Goal: Information Seeking & Learning: Find specific fact

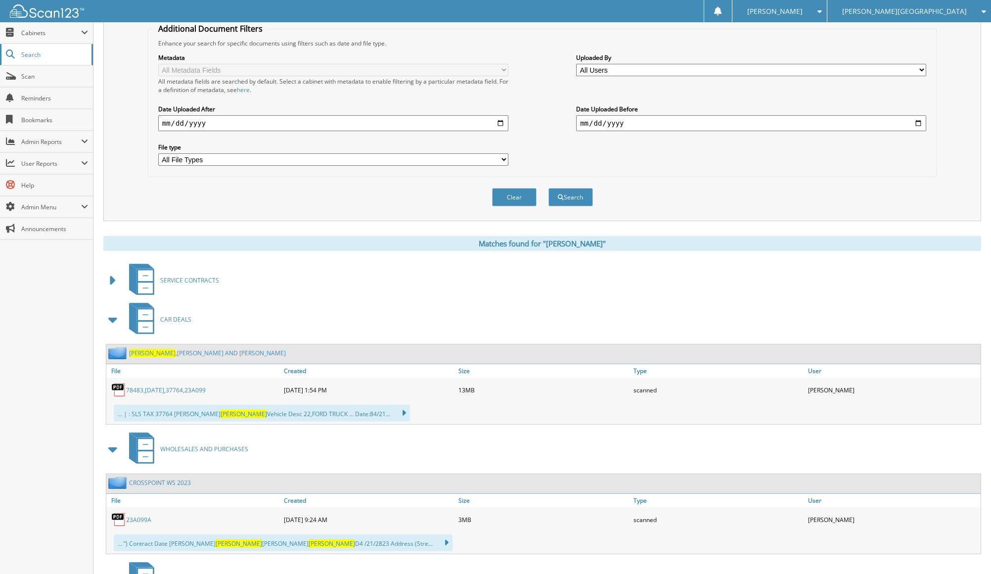
click at [45, 51] on span "Search" at bounding box center [53, 54] width 65 height 8
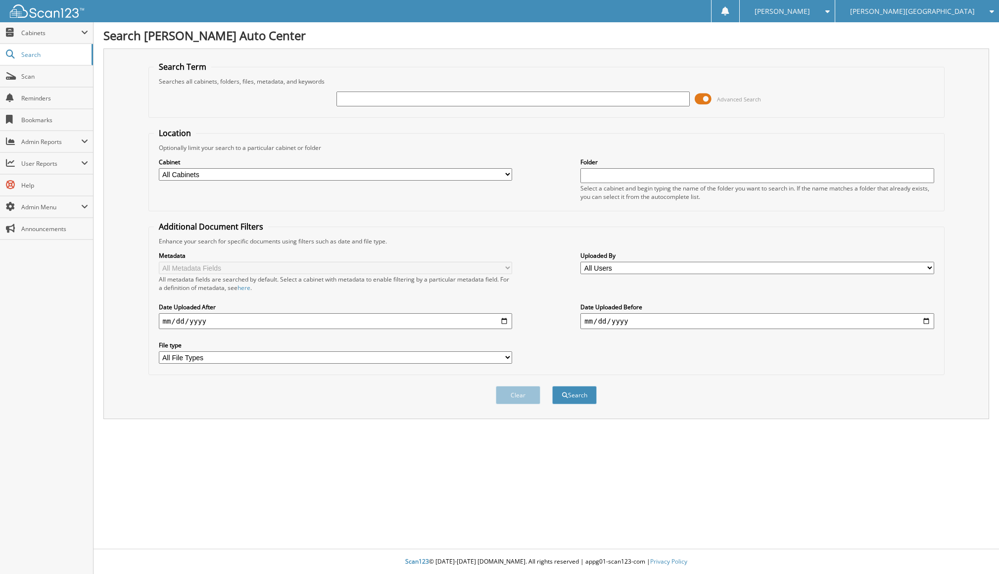
click at [433, 101] on input "text" at bounding box center [512, 99] width 353 height 15
type input "568225"
click at [552, 386] on button "Search" at bounding box center [574, 395] width 45 height 18
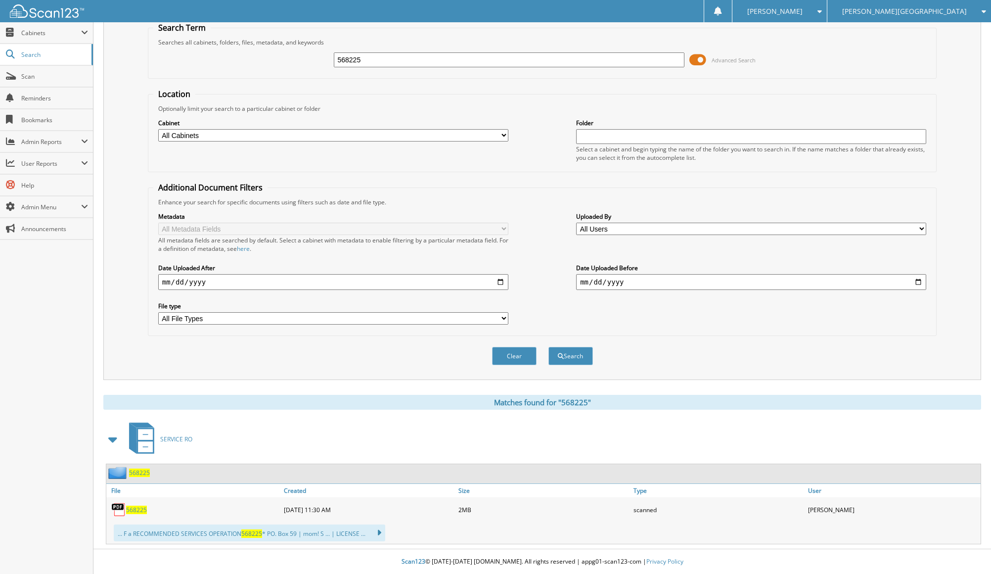
scroll to position [40, 0]
click at [134, 503] on div "568225" at bounding box center [193, 510] width 175 height 20
click at [134, 510] on span "568225" at bounding box center [136, 509] width 21 height 8
drag, startPoint x: 371, startPoint y: 59, endPoint x: 206, endPoint y: 44, distance: 165.9
click at [207, 44] on fieldset "Search Term Searches all cabinets, folders, files, metadata, and keywords 56822…" at bounding box center [542, 50] width 789 height 56
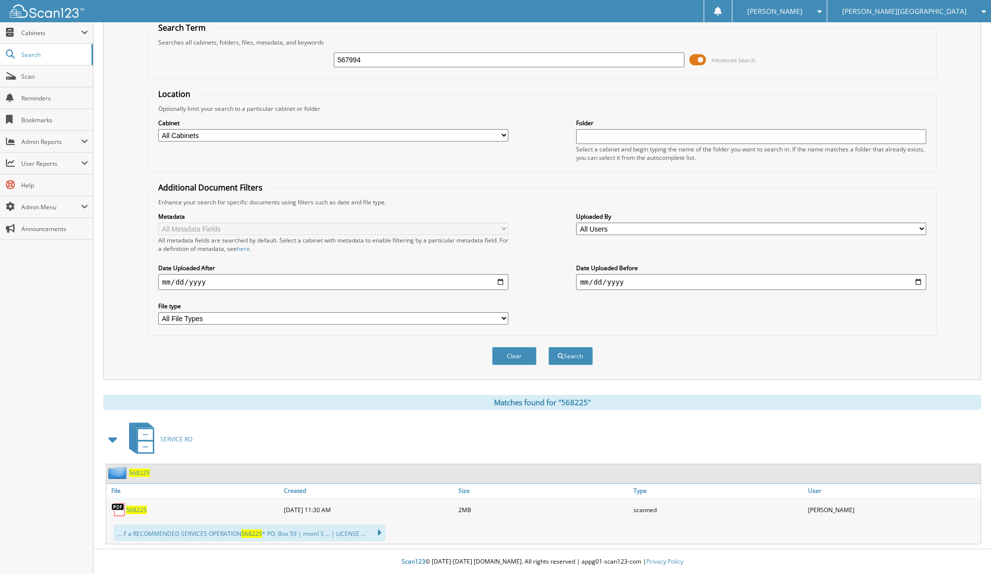
type input "567994"
click at [549, 347] on button "Search" at bounding box center [571, 356] width 45 height 18
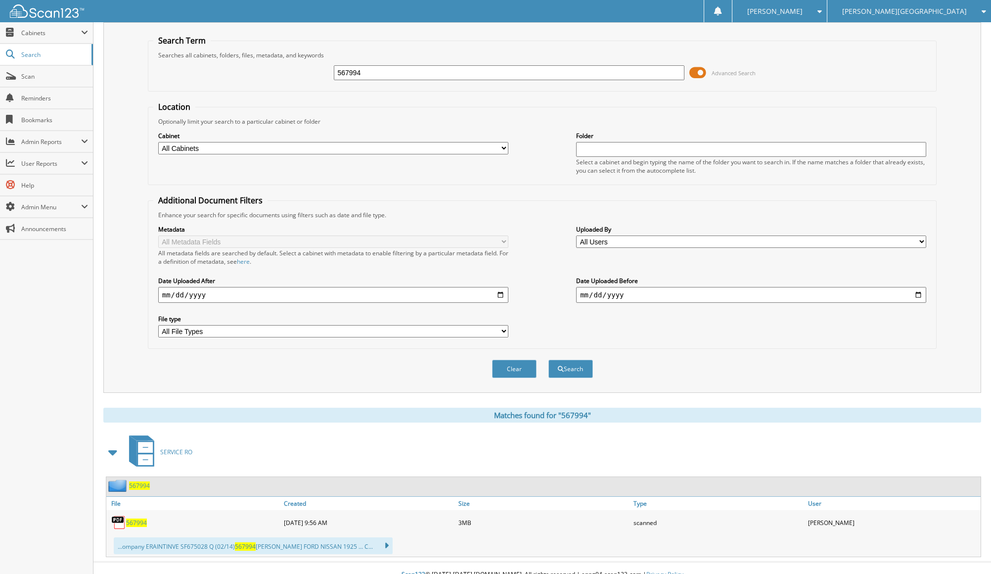
scroll to position [40, 0]
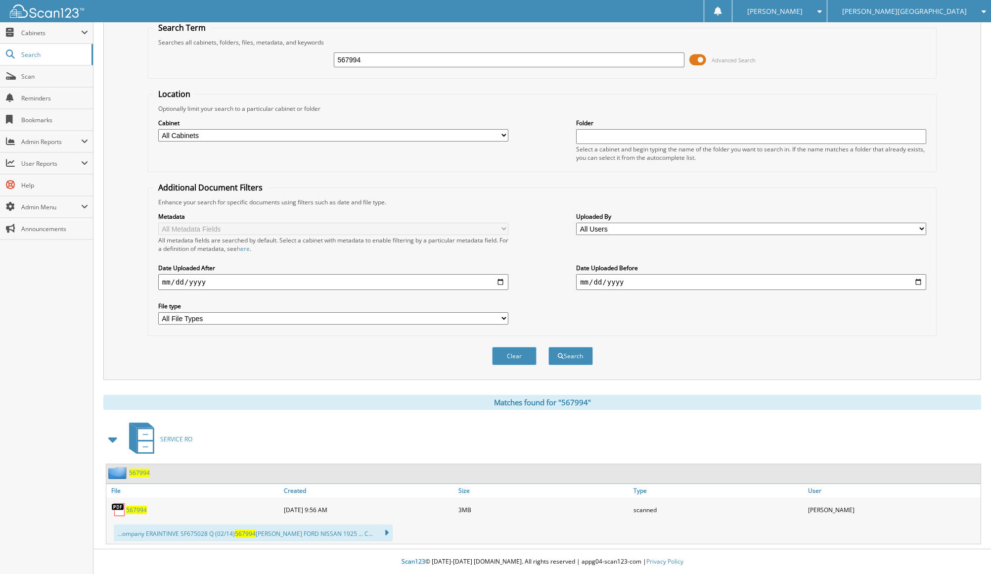
click at [135, 509] on span "567994" at bounding box center [136, 509] width 21 height 8
drag, startPoint x: 421, startPoint y: 52, endPoint x: 239, endPoint y: 18, distance: 185.2
click at [239, 18] on body "Meighan W. Settings Logout Chuck Colvin Auto Center VelocitySign Home Care Clos…" at bounding box center [495, 267] width 991 height 613
type input "568992"
click at [549, 347] on button "Search" at bounding box center [571, 356] width 45 height 18
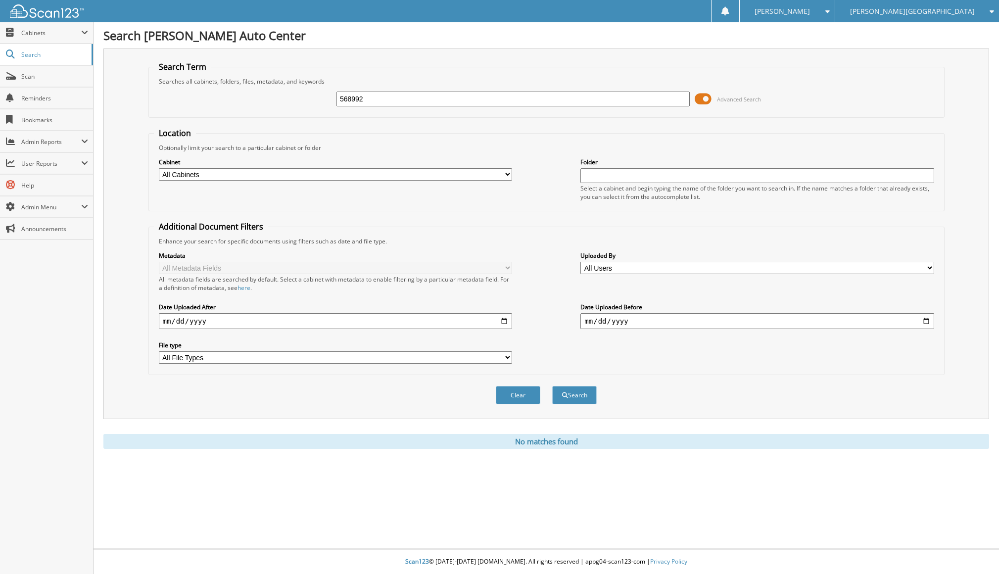
click at [519, 143] on fieldset "Location Optionally limit your search to a particular cabinet or folder Cabinet…" at bounding box center [546, 170] width 796 height 84
click at [36, 7] on img at bounding box center [47, 10] width 74 height 13
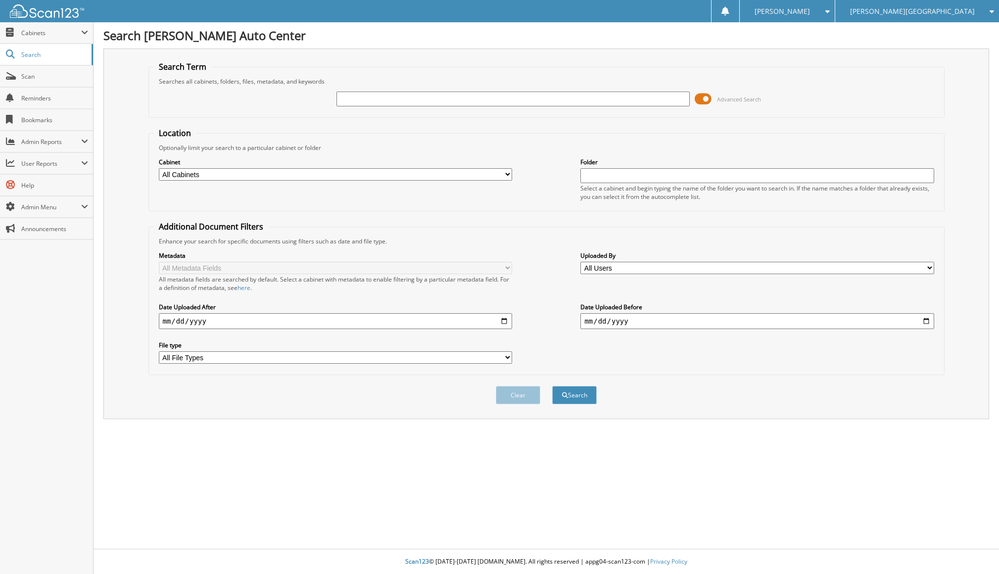
click at [671, 96] on input "text" at bounding box center [512, 99] width 353 height 15
type input "[PERSON_NAME]"
click at [552, 386] on button "Search" at bounding box center [574, 395] width 45 height 18
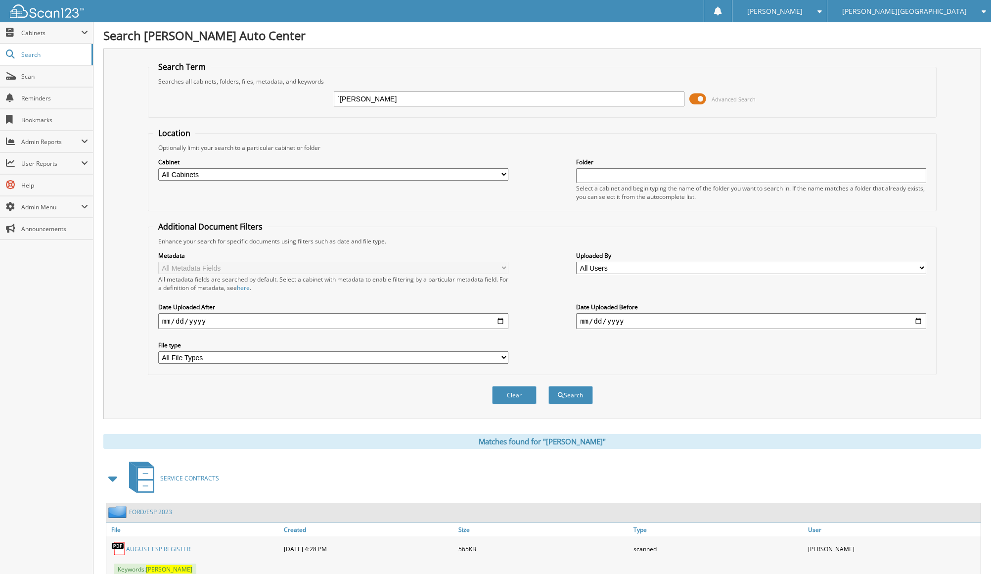
drag, startPoint x: 425, startPoint y: 101, endPoint x: 214, endPoint y: 98, distance: 211.2
click at [211, 96] on div "`SHEPPICK Advanced Search" at bounding box center [542, 99] width 779 height 27
type input "AUTLER"
click at [549, 386] on button "Search" at bounding box center [571, 395] width 45 height 18
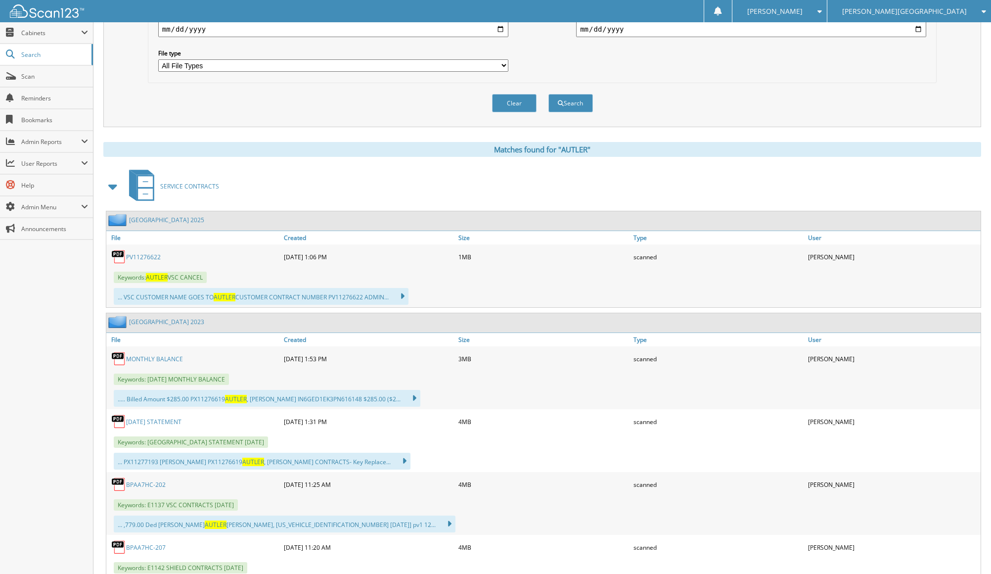
scroll to position [297, 0]
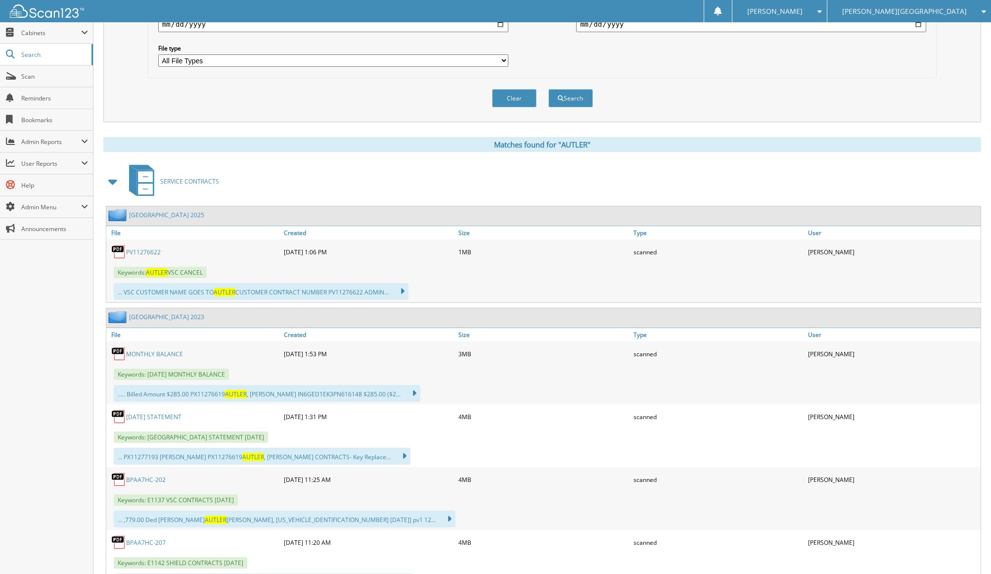
click at [146, 251] on link "PV11276622" at bounding box center [143, 252] width 35 height 8
click at [157, 251] on link "PV11276622" at bounding box center [143, 252] width 35 height 8
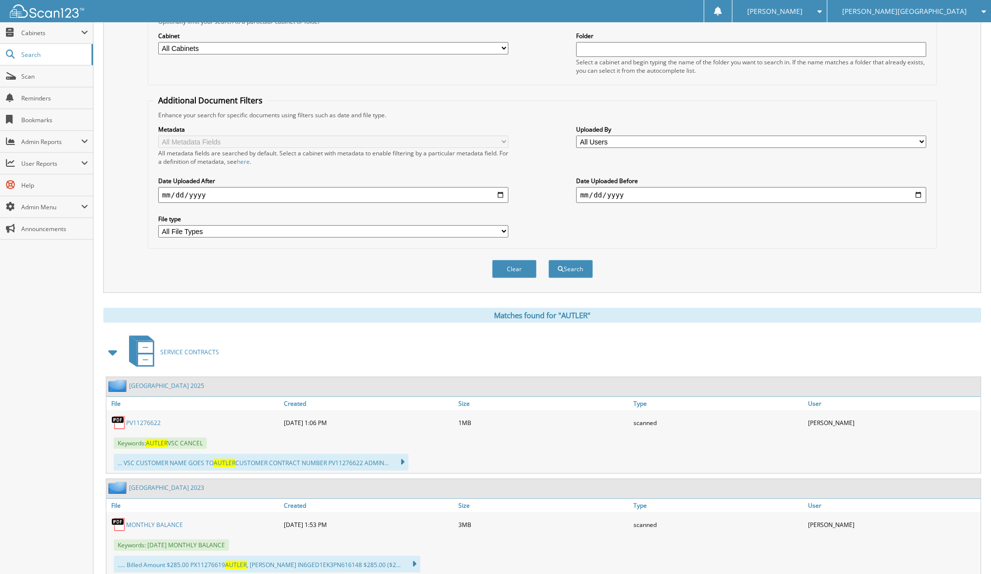
scroll to position [0, 0]
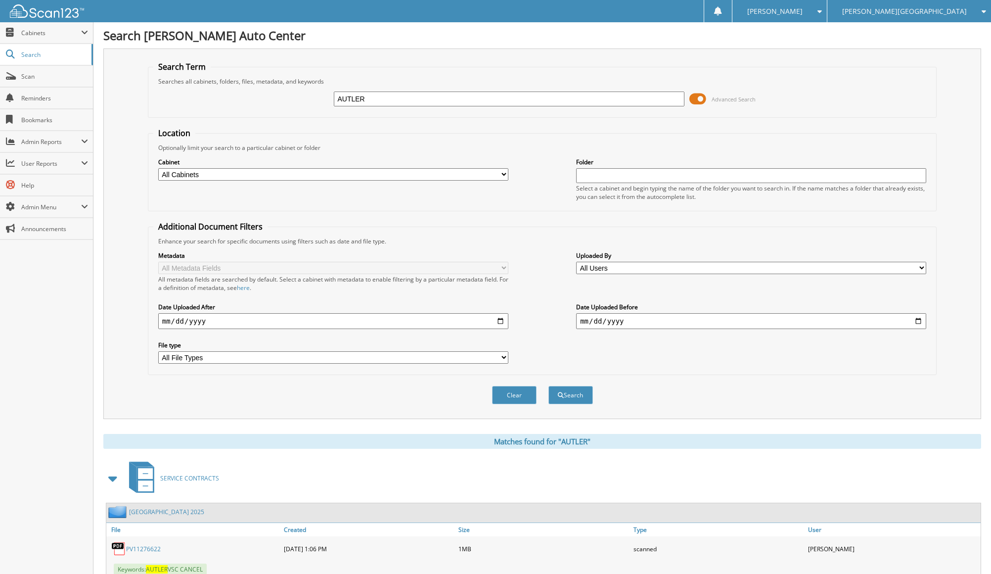
drag, startPoint x: 351, startPoint y: 101, endPoint x: 164, endPoint y: 109, distance: 186.6
click at [163, 109] on div "AUTLER Advanced Search" at bounding box center [542, 99] width 779 height 27
type input "PG15695194"
click at [549, 386] on button "Search" at bounding box center [571, 395] width 45 height 18
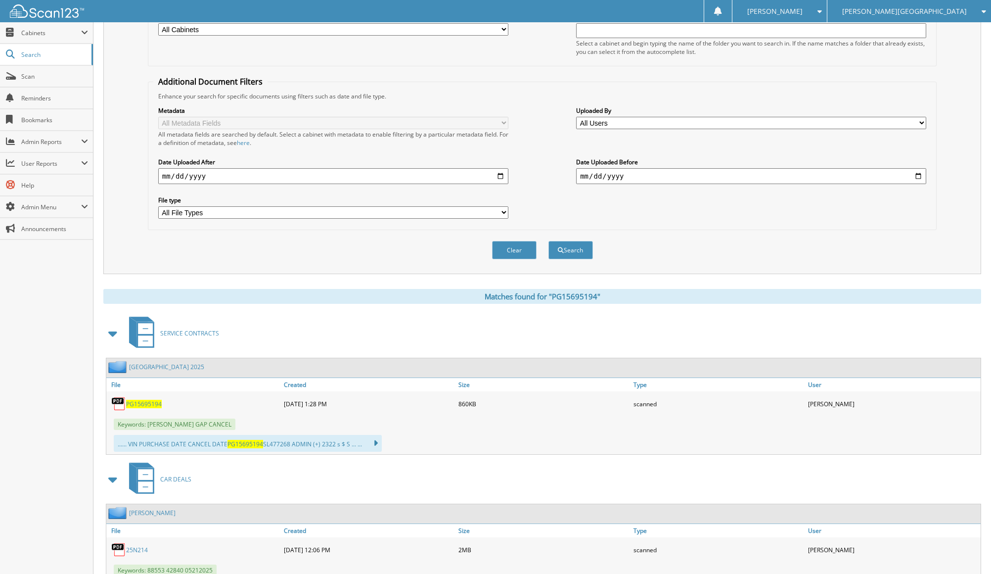
scroll to position [148, 0]
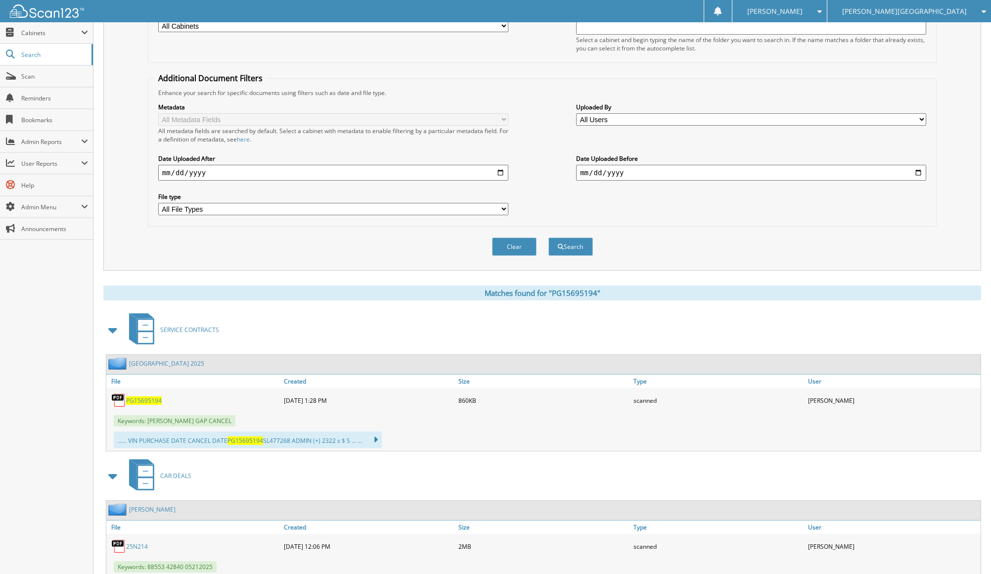
click at [139, 399] on span "PG15695194" at bounding box center [144, 400] width 36 height 8
click at [111, 248] on div "Search Term Searches all cabinets, folders, files, metadata, and keywords PG156…" at bounding box center [542, 85] width 878 height 370
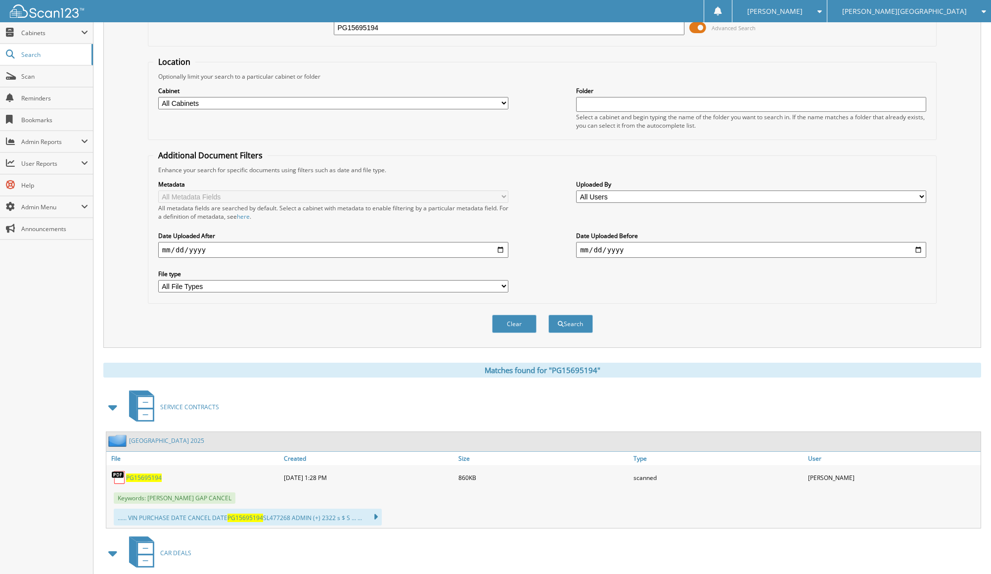
scroll to position [0, 0]
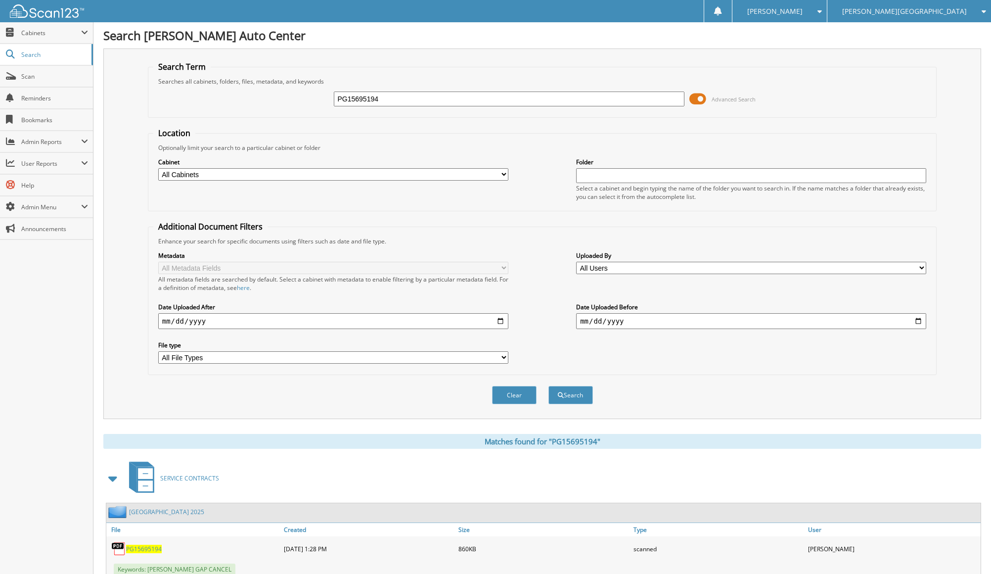
drag, startPoint x: 421, startPoint y: 101, endPoint x: 221, endPoint y: 92, distance: 201.0
click at [221, 92] on div "PG15695194 Advanced Search" at bounding box center [542, 99] width 779 height 27
type input "[PERSON_NAME]"
click at [549, 386] on button "Search" at bounding box center [571, 395] width 45 height 18
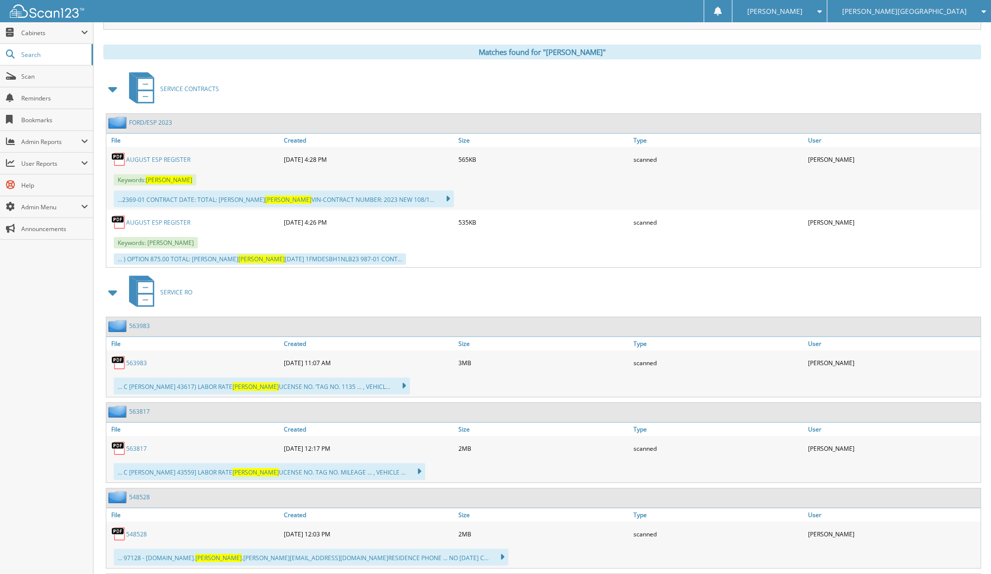
scroll to position [396, 0]
